Goal: Answer question/provide support: Answer question/provide support

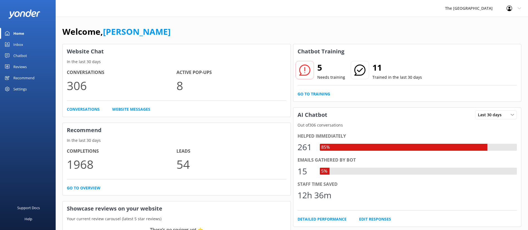
click at [17, 41] on div "Inbox" at bounding box center [18, 44] width 10 height 11
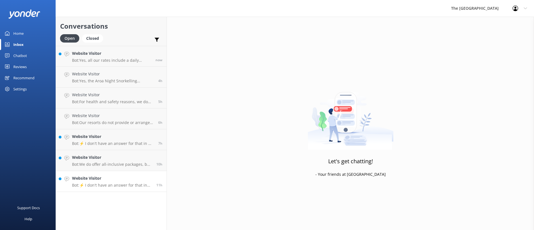
click at [123, 181] on h4 "Website Visitor" at bounding box center [112, 178] width 80 height 6
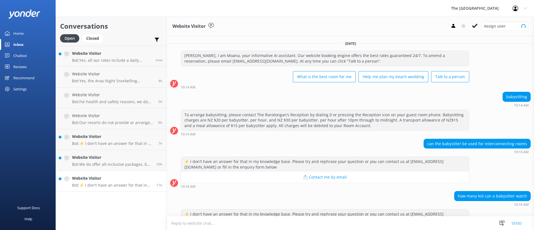
scroll to position [80, 0]
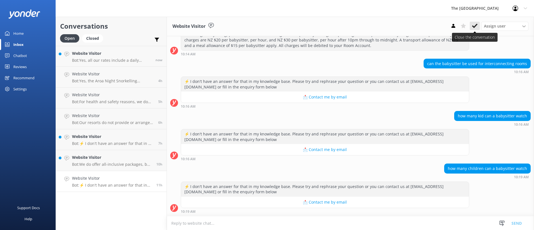
click at [477, 22] on button at bounding box center [475, 26] width 10 height 8
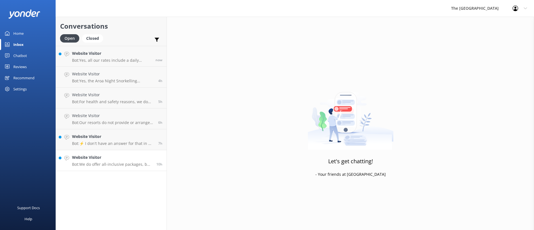
click at [110, 159] on h4 "Website Visitor" at bounding box center [112, 157] width 80 height 6
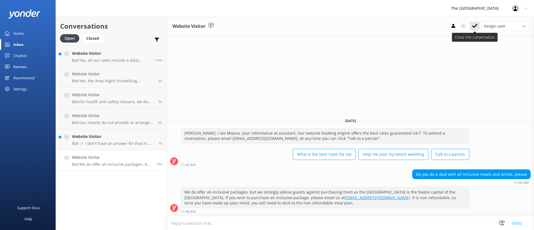
click at [471, 25] on button at bounding box center [475, 26] width 10 height 8
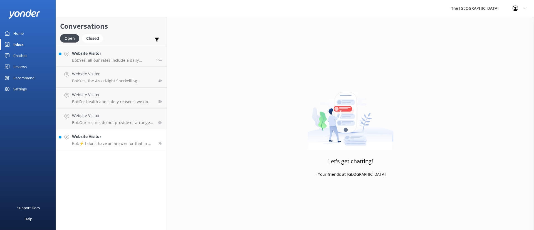
click at [94, 140] on div "Website Visitor Bot: ⚡ I don't have an answer for that in my knowledge base. Pl…" at bounding box center [113, 140] width 82 height 12
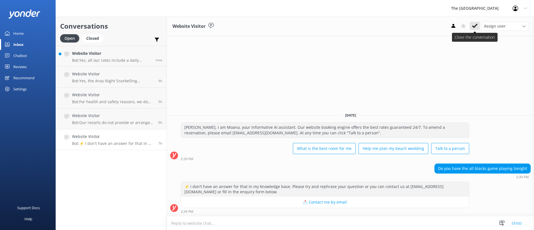
click at [474, 26] on icon at bounding box center [475, 26] width 6 height 6
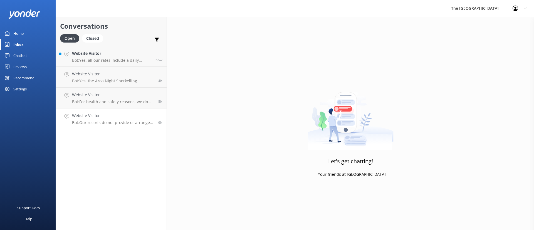
click at [84, 115] on h4 "Website Visitor" at bounding box center [113, 116] width 82 height 6
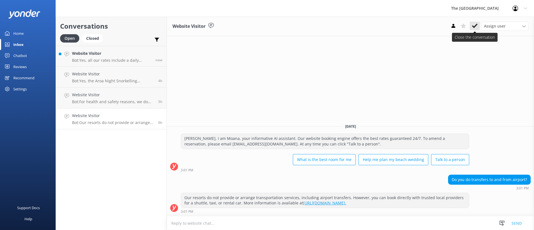
click at [474, 24] on icon at bounding box center [475, 26] width 6 height 6
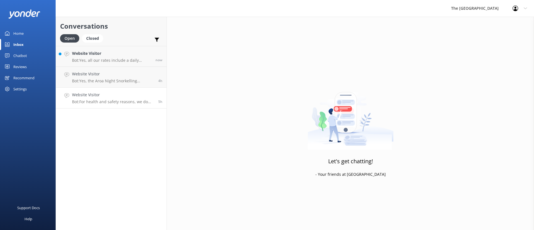
click at [135, 89] on link "Website Visitor Bot: For health and safety reasons, we do not offer a public gr…" at bounding box center [111, 98] width 111 height 21
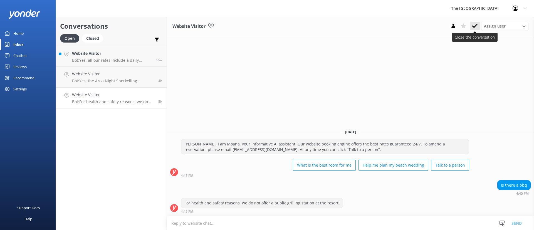
click at [475, 28] on icon at bounding box center [475, 26] width 6 height 6
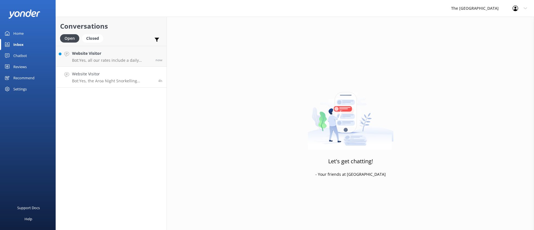
click at [104, 75] on h4 "Website Visitor" at bounding box center [113, 74] width 82 height 6
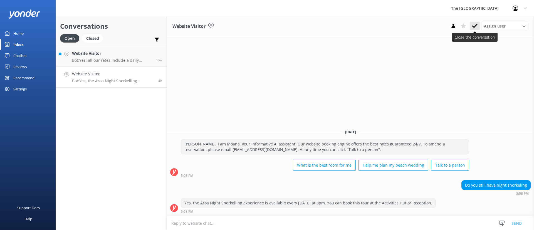
click at [472, 24] on button at bounding box center [475, 26] width 10 height 8
